Goal: Information Seeking & Learning: Find specific fact

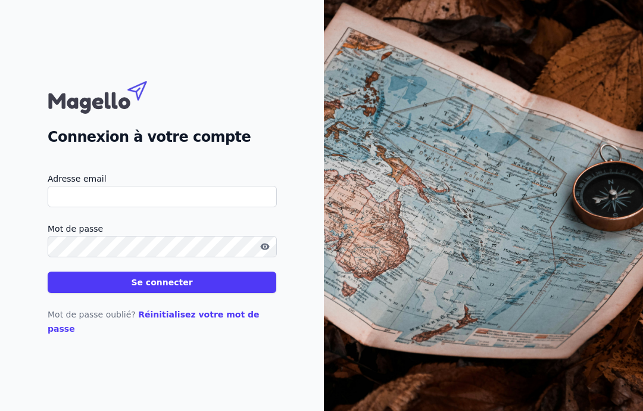
type input "[EMAIL_ADDRESS][DOMAIN_NAME]"
click at [120, 293] on button "Se connecter" at bounding box center [162, 282] width 229 height 21
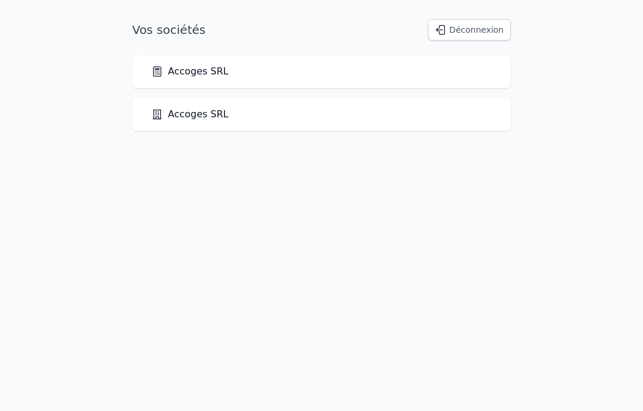
click at [180, 76] on link "Accoges SRL" at bounding box center [189, 71] width 77 height 14
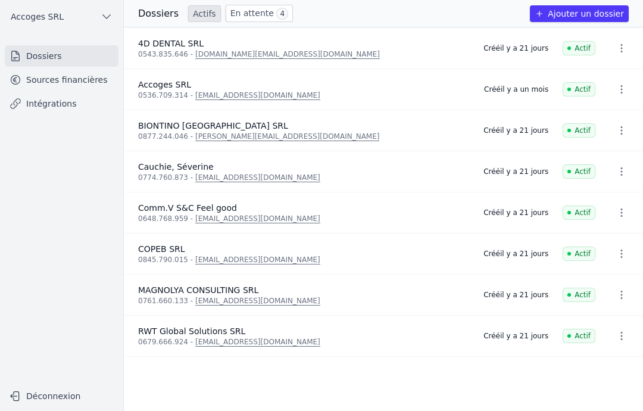
click at [83, 81] on link "Sources financières" at bounding box center [62, 79] width 114 height 21
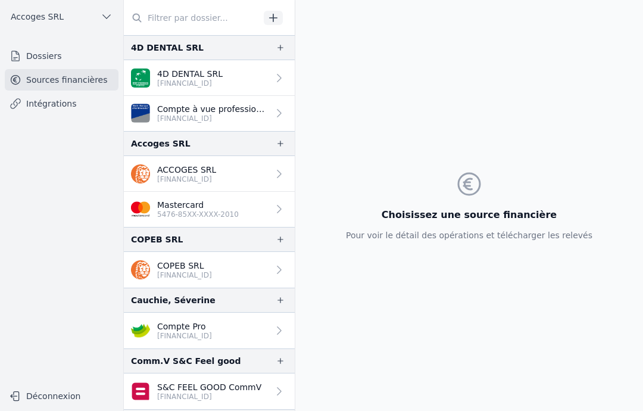
click at [223, 85] on p "[FINANCIAL_ID]" at bounding box center [190, 84] width 66 height 10
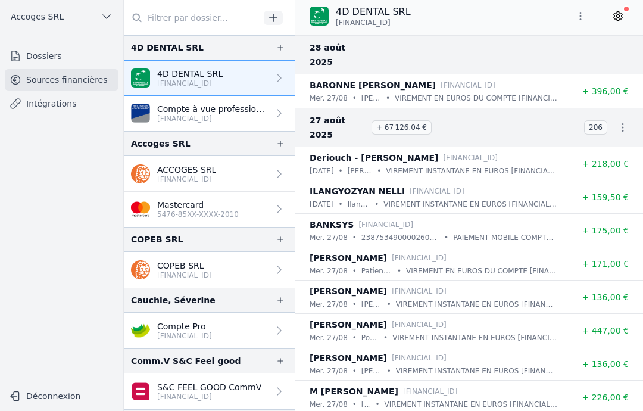
click at [41, 400] on button "Déconnexion" at bounding box center [62, 396] width 114 height 19
